Goal: Task Accomplishment & Management: Use online tool/utility

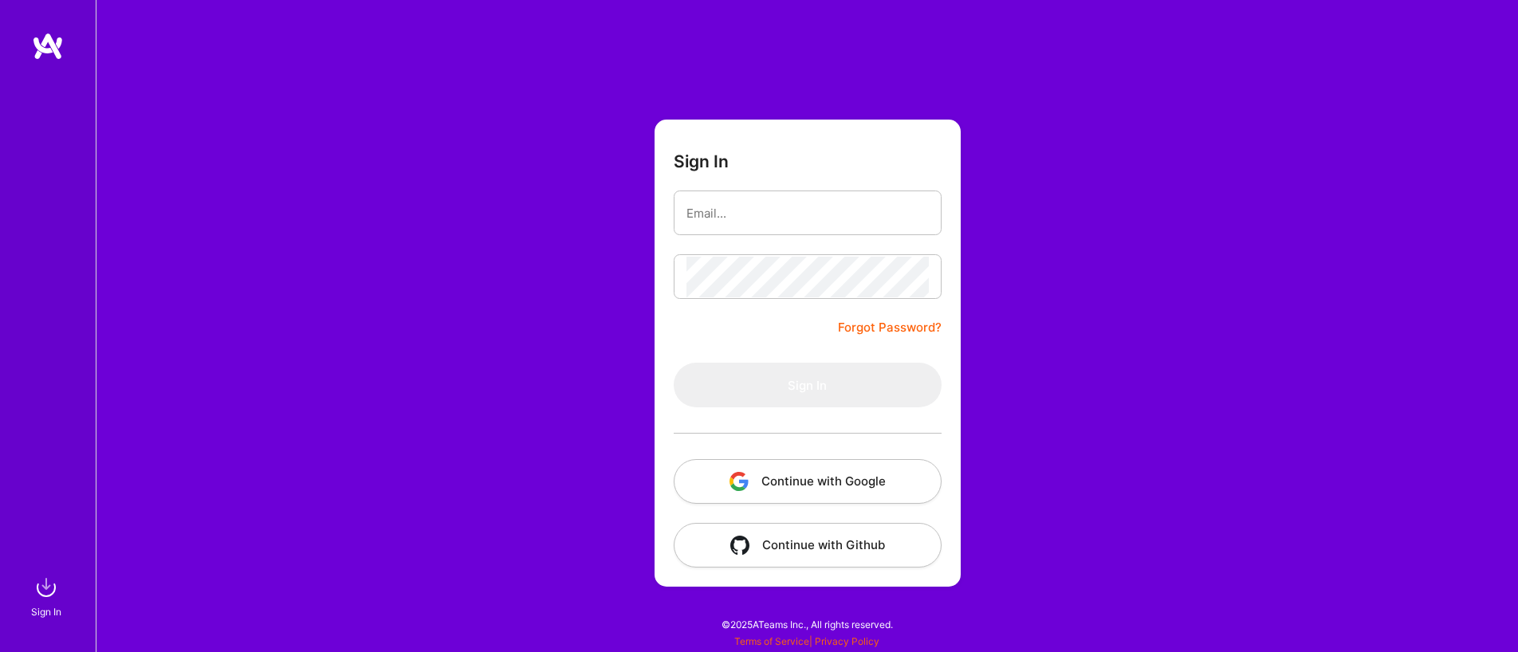
type input "[EMAIL_ADDRESS][DOMAIN_NAME]"
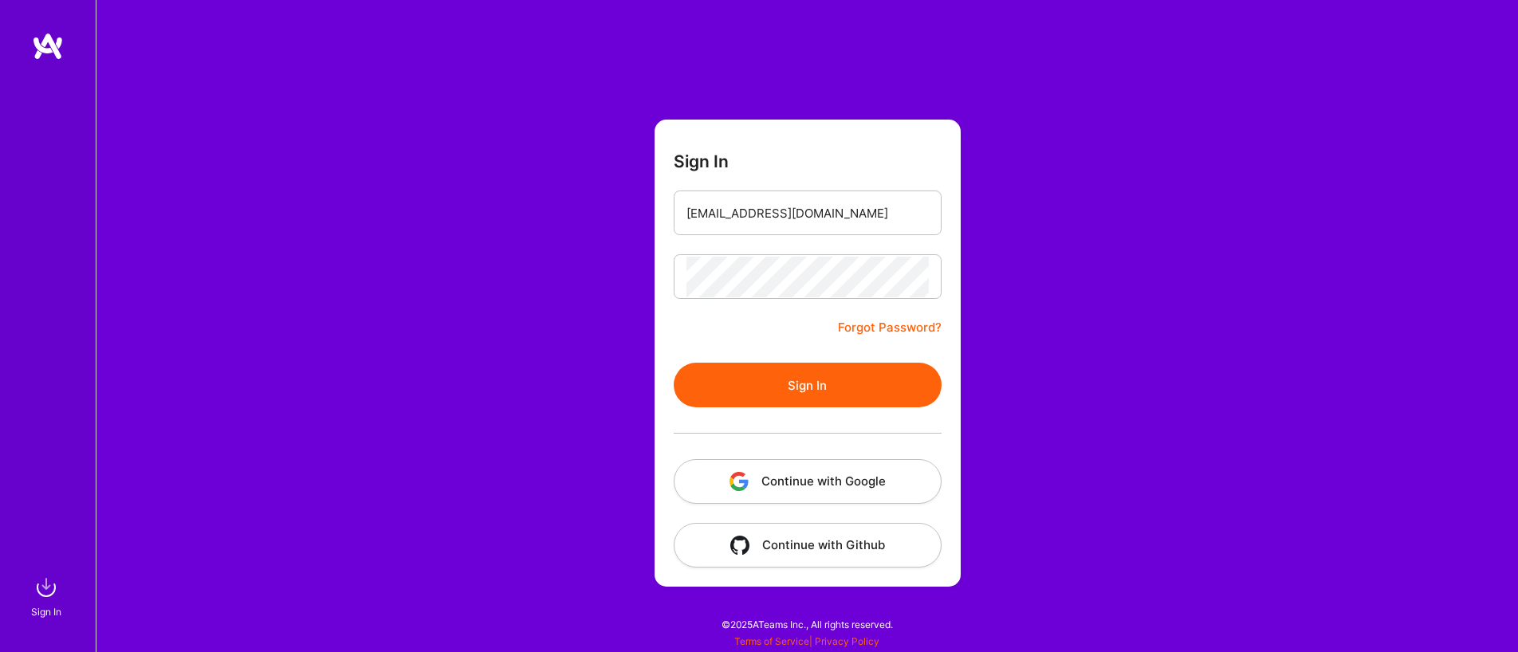
click at [826, 466] on button "Continue with Google" at bounding box center [808, 481] width 268 height 45
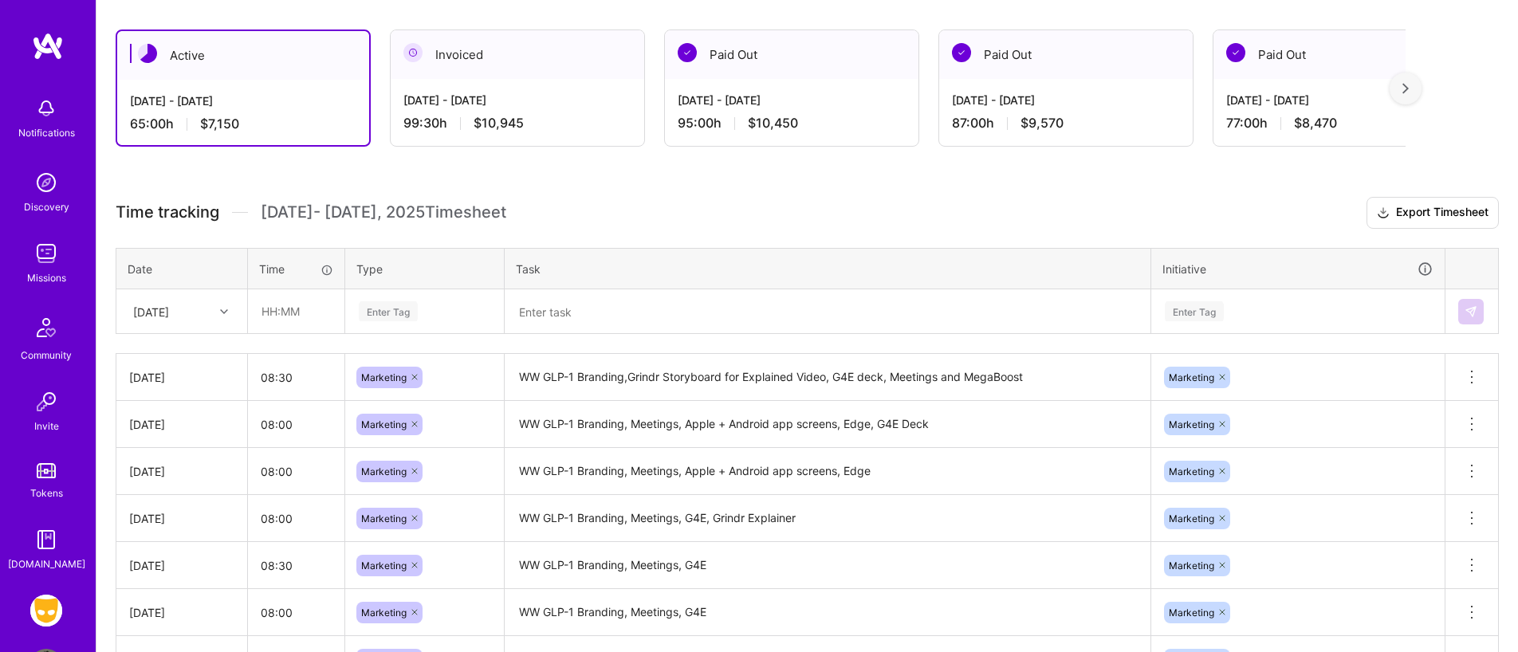
scroll to position [274, 0]
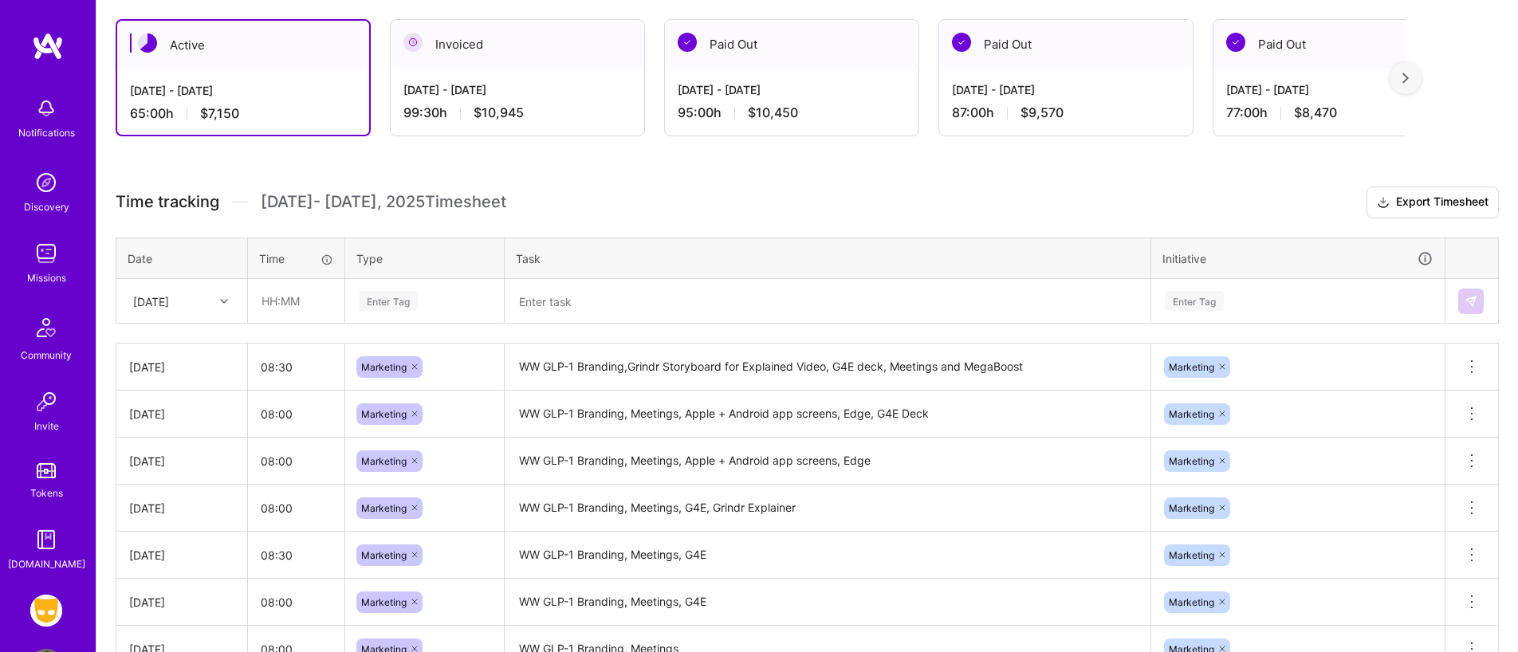
click at [411, 310] on div "Enter Tag" at bounding box center [388, 301] width 59 height 25
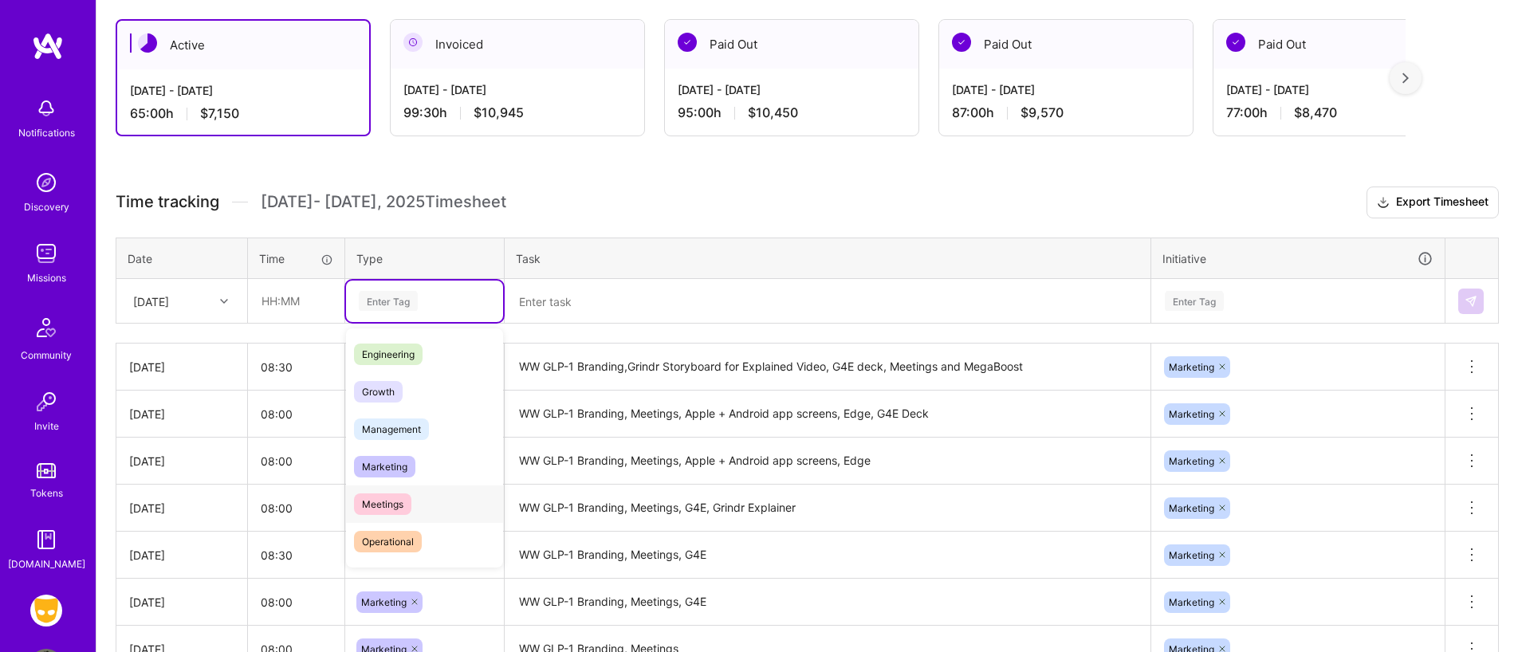
scroll to position [111, 0]
drag, startPoint x: 395, startPoint y: 465, endPoint x: 521, endPoint y: 340, distance: 177.6
click at [395, 465] on span "Marketing" at bounding box center [384, 468] width 61 height 22
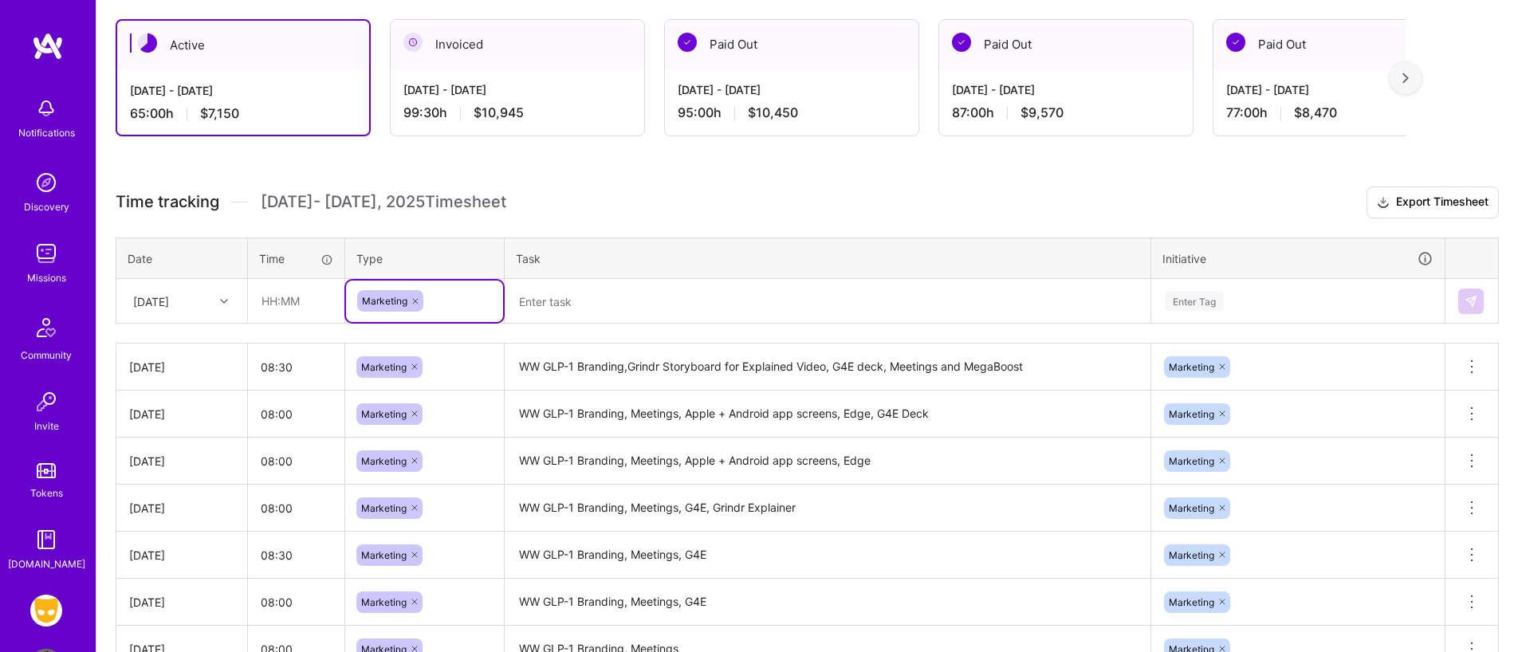
click at [569, 302] on textarea at bounding box center [827, 301] width 643 height 41
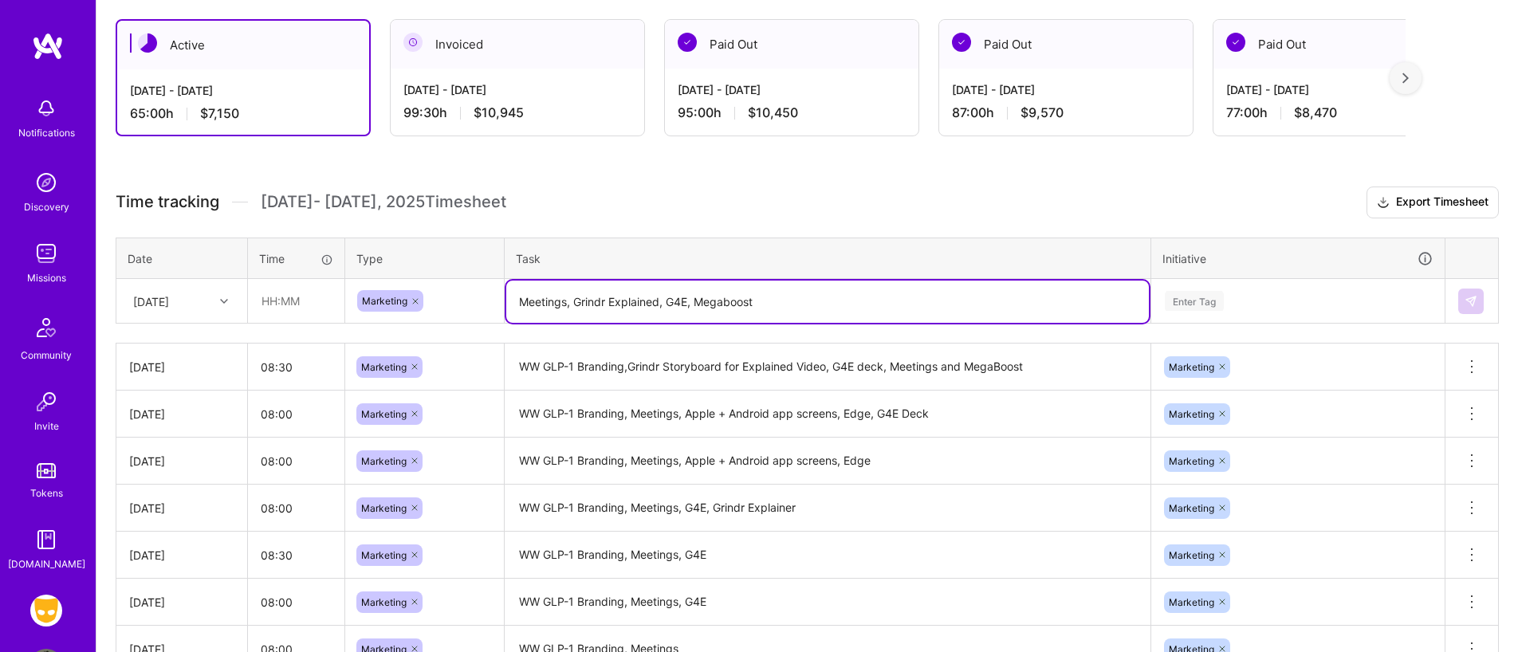
type textarea "Meetings, Grindr Explained, G4E, Megaboost"
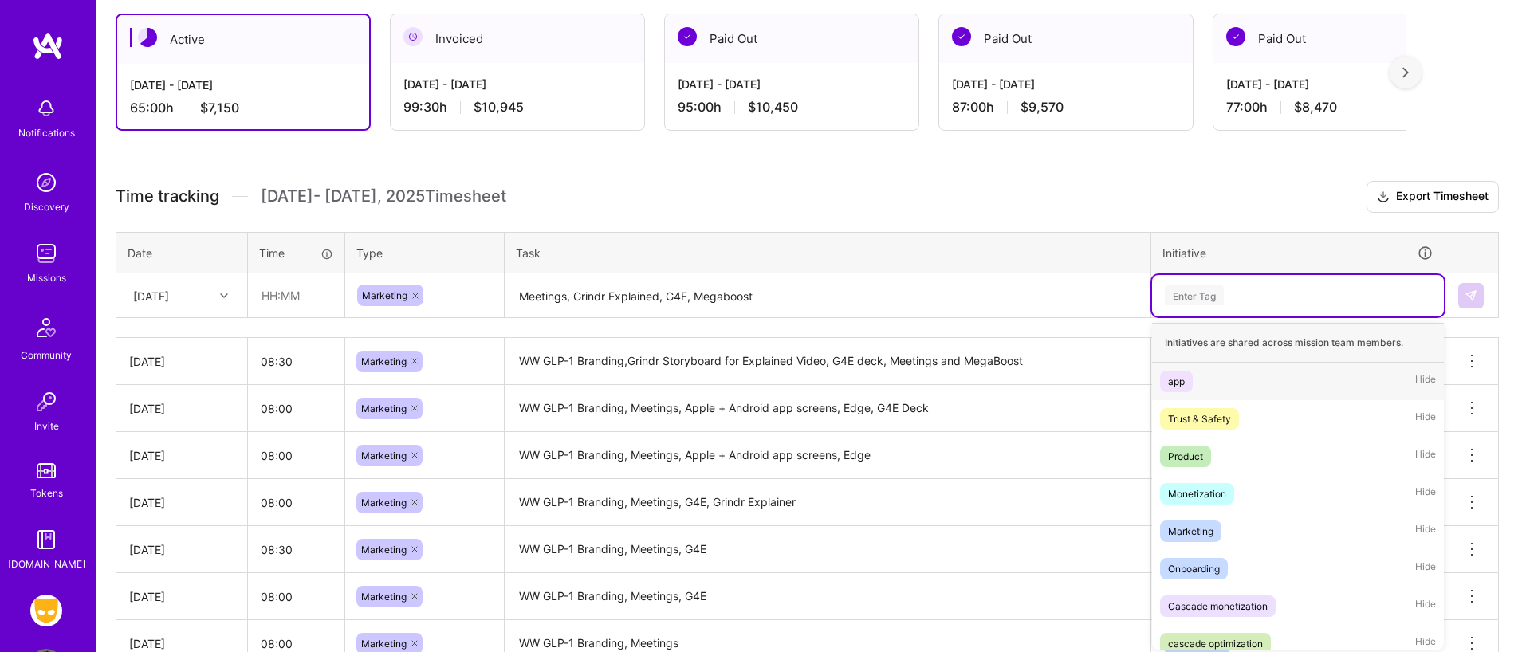
click at [1182, 296] on div "Enter Tag" at bounding box center [1194, 295] width 59 height 25
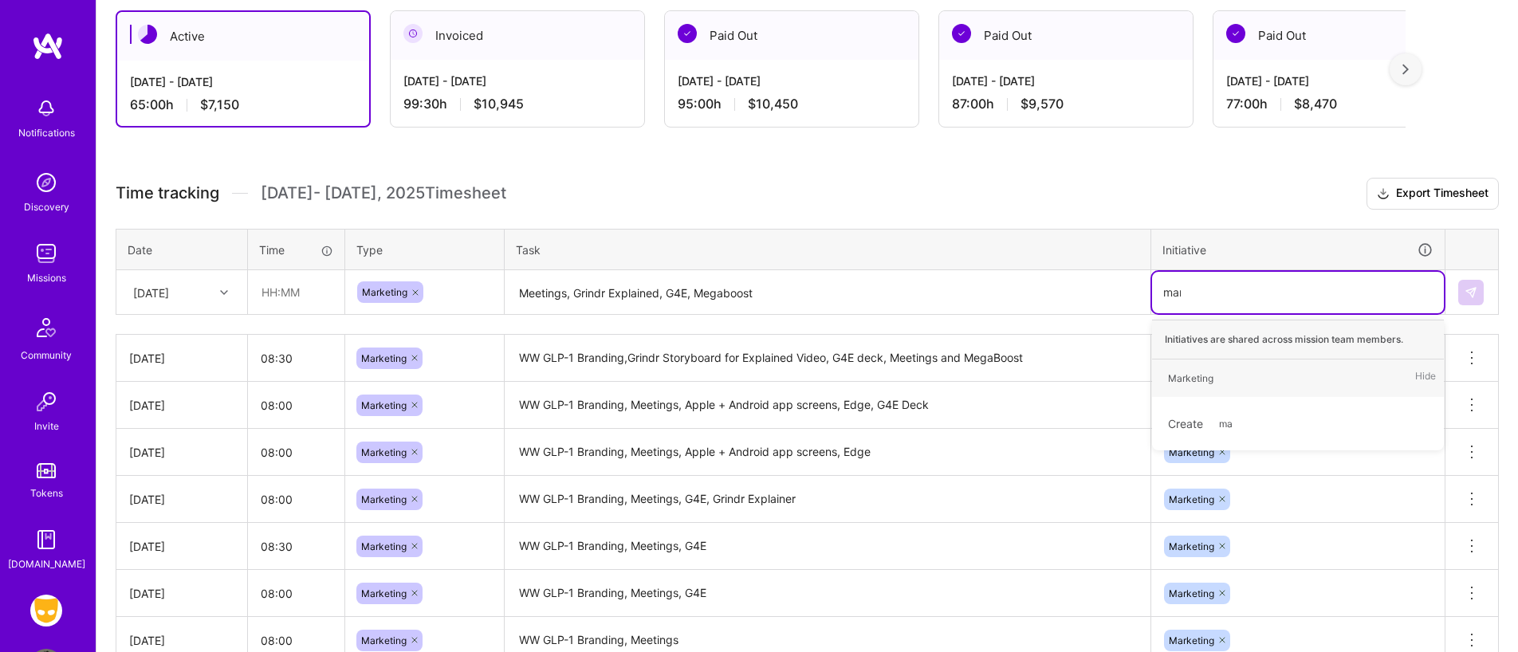
type input "mark"
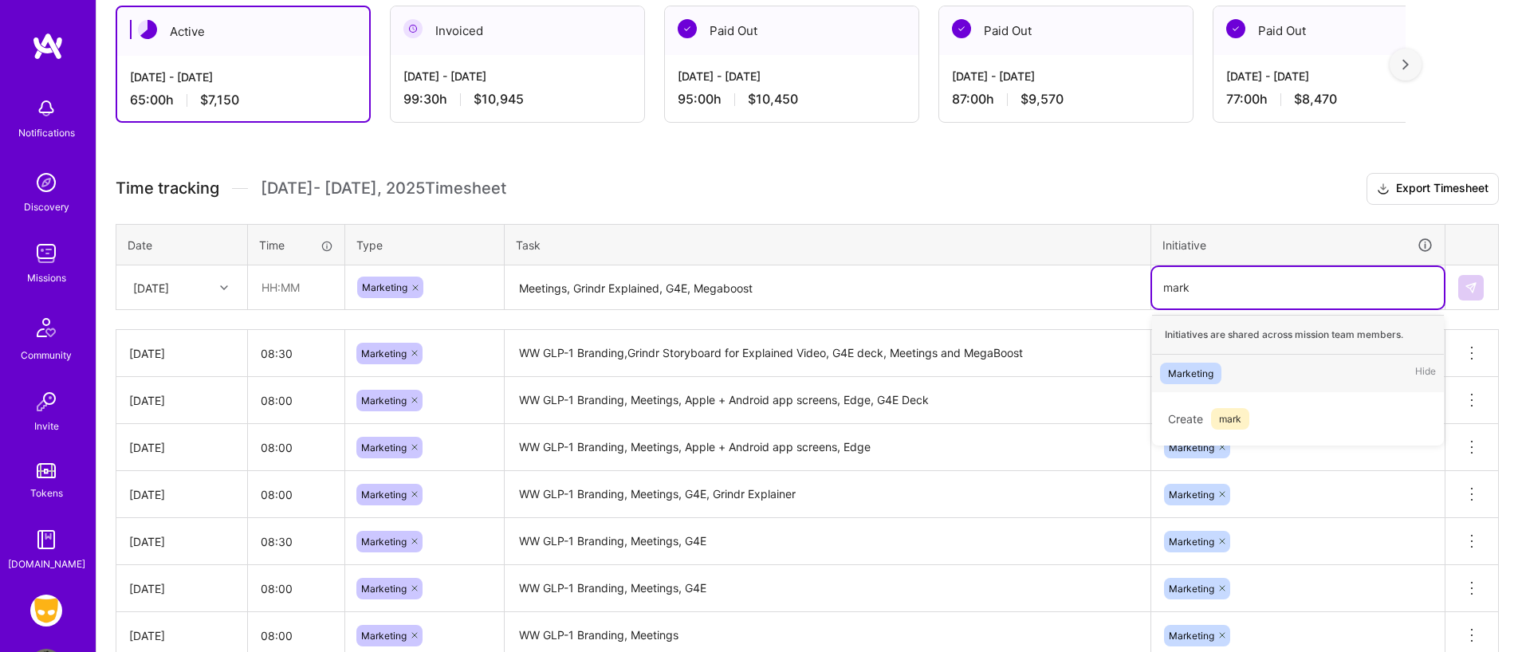
click at [1235, 372] on div "Marketing Hide" at bounding box center [1298, 373] width 292 height 37
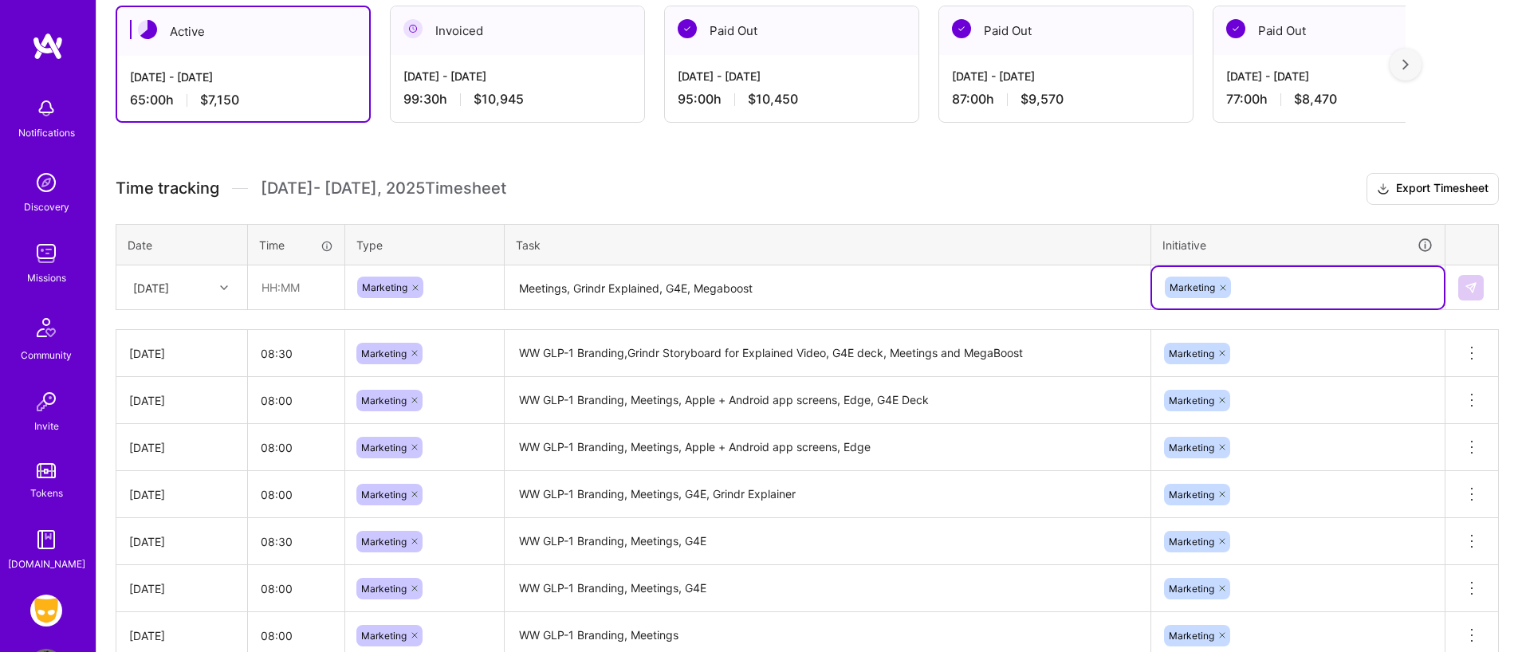
scroll to position [289, 0]
click at [258, 290] on input "text" at bounding box center [296, 287] width 95 height 42
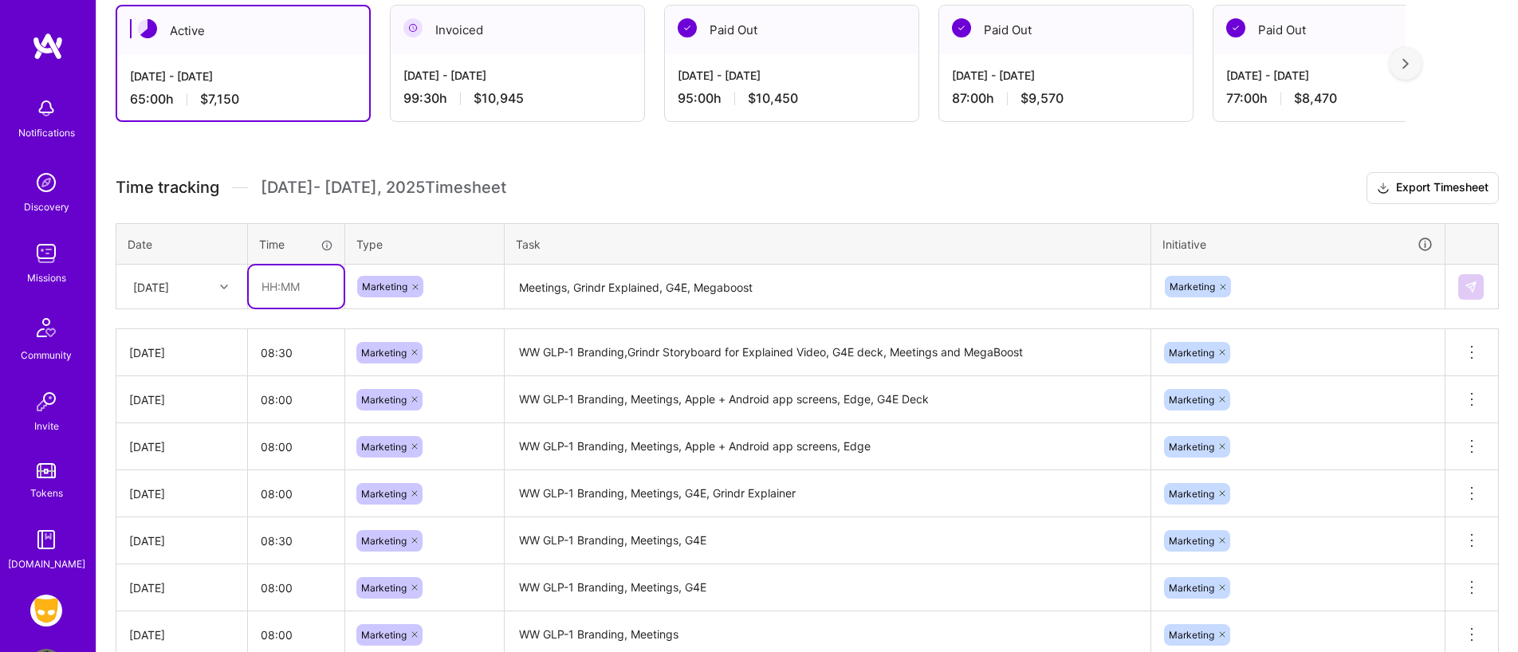
type input "08:00"
click at [1475, 286] on img at bounding box center [1471, 287] width 13 height 13
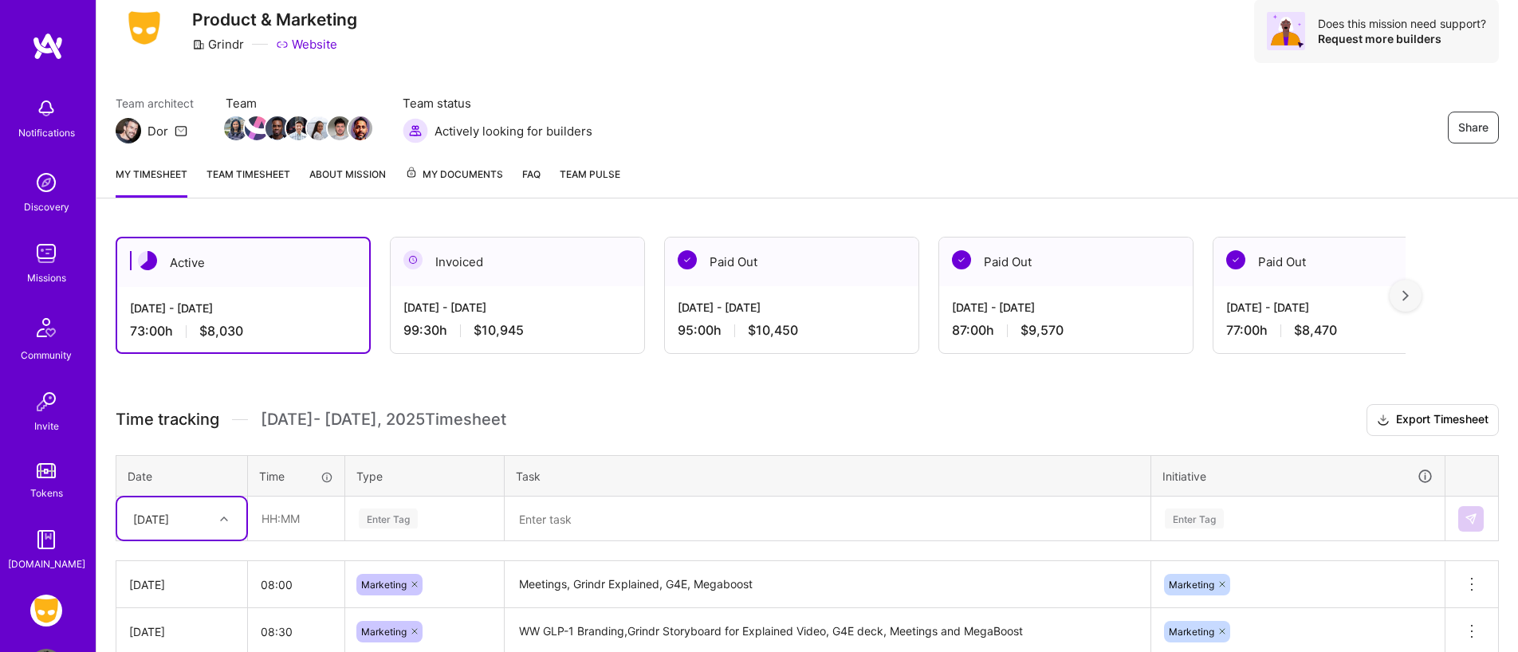
scroll to position [0, 0]
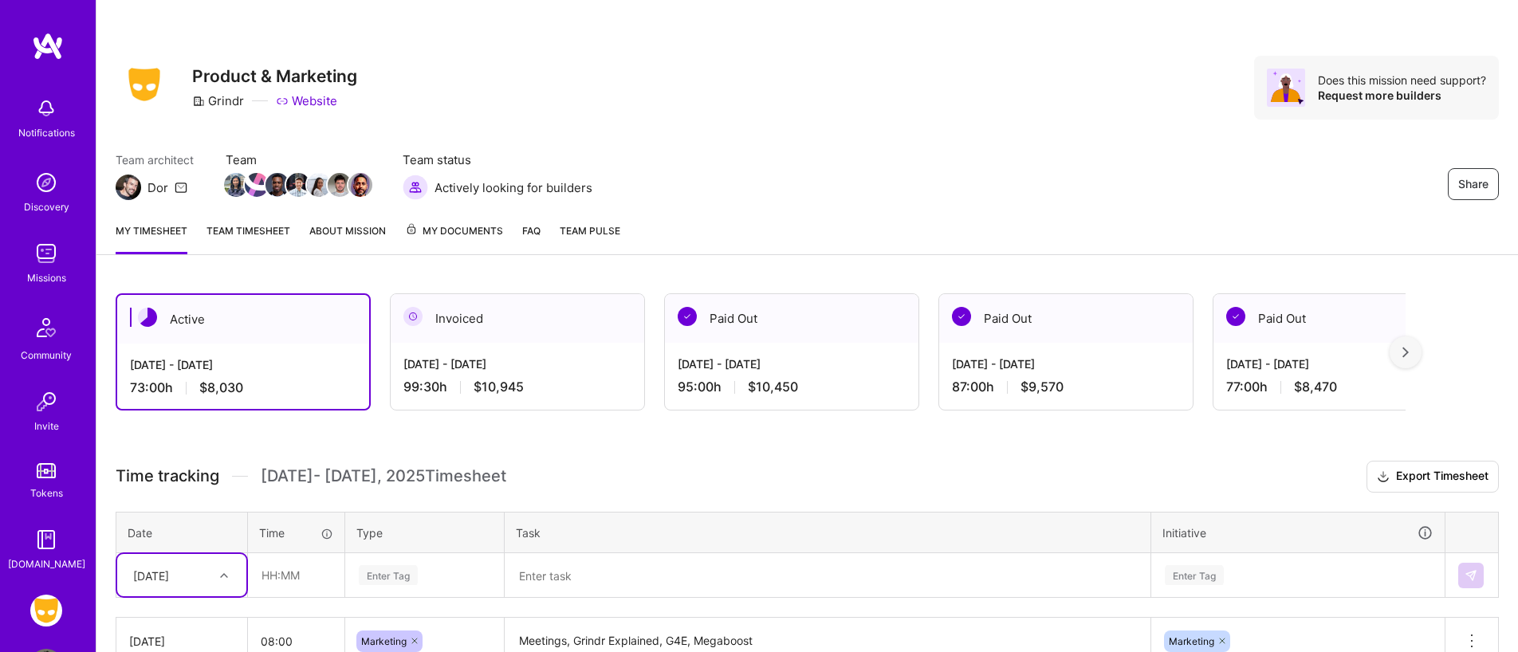
click at [57, 62] on div "Notifications Discovery Missions Community Invite Tokens [DOMAIN_NAME]" at bounding box center [48, 302] width 96 height 541
